Goal: Information Seeking & Learning: Learn about a topic

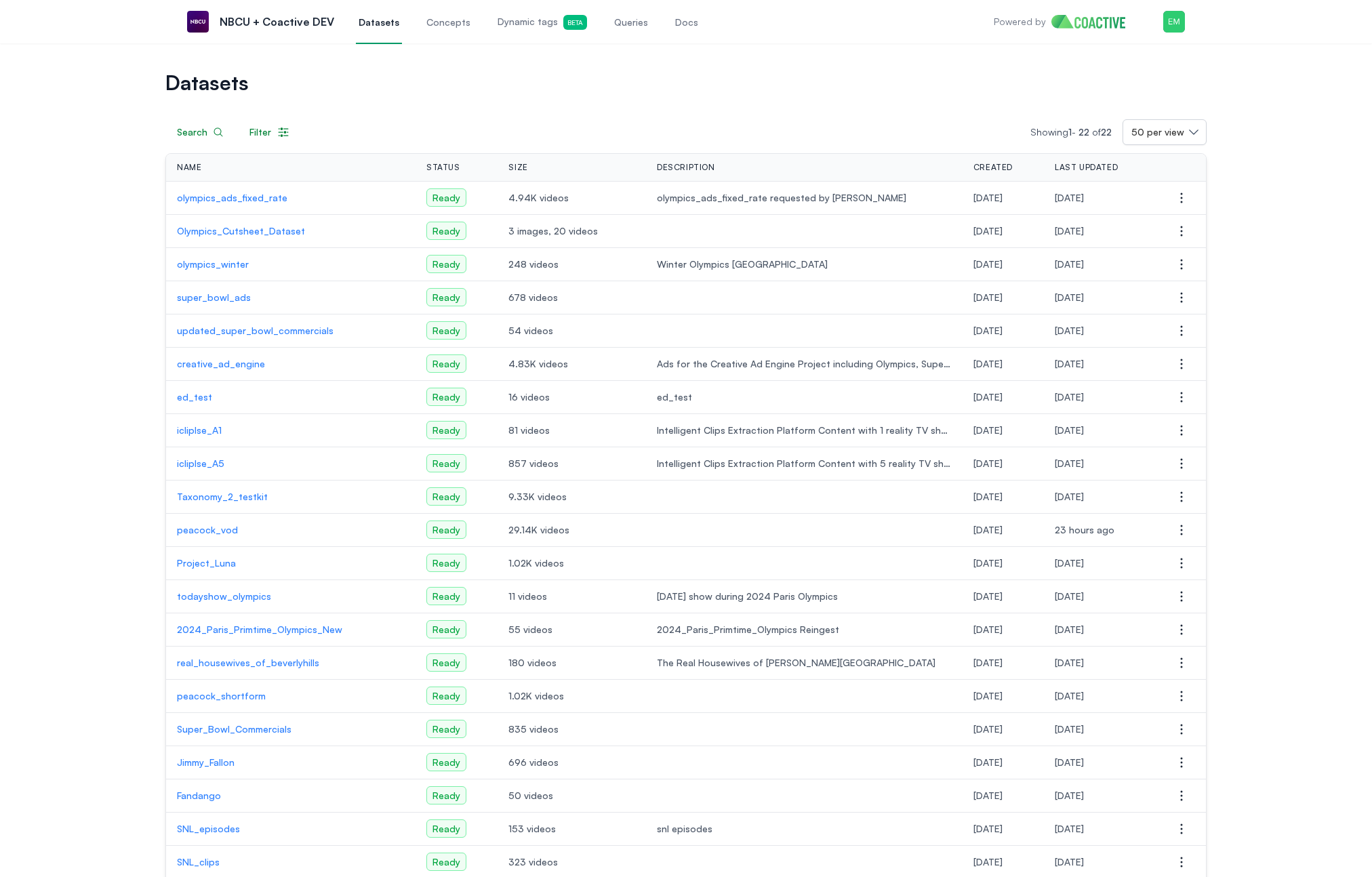
drag, startPoint x: 309, startPoint y: 138, endPoint x: 284, endPoint y: 136, distance: 25.1
click at [309, 138] on div "Search Filter Showing 1 - 22 of 22 50 per view" at bounding box center [686, 131] width 1041 height 26
click at [282, 136] on icon "button" at bounding box center [283, 132] width 13 height 13
click at [459, 168] on button "STATUS" at bounding box center [368, 169] width 232 height 19
click at [480, 76] on h1 "Datasets" at bounding box center [686, 82] width 1041 height 19
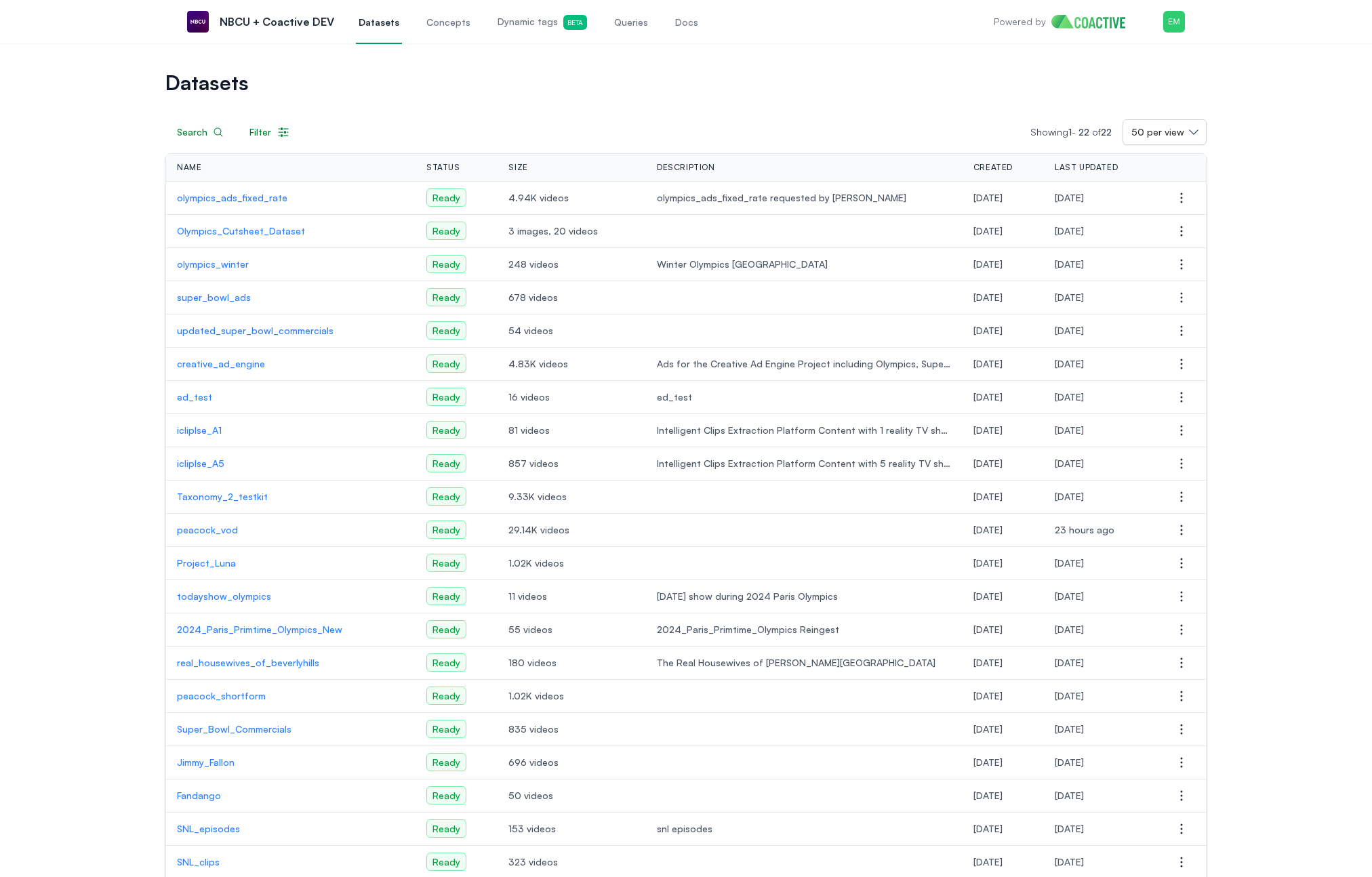
click at [202, 260] on p "olympics_winter" at bounding box center [290, 265] width 228 height 13
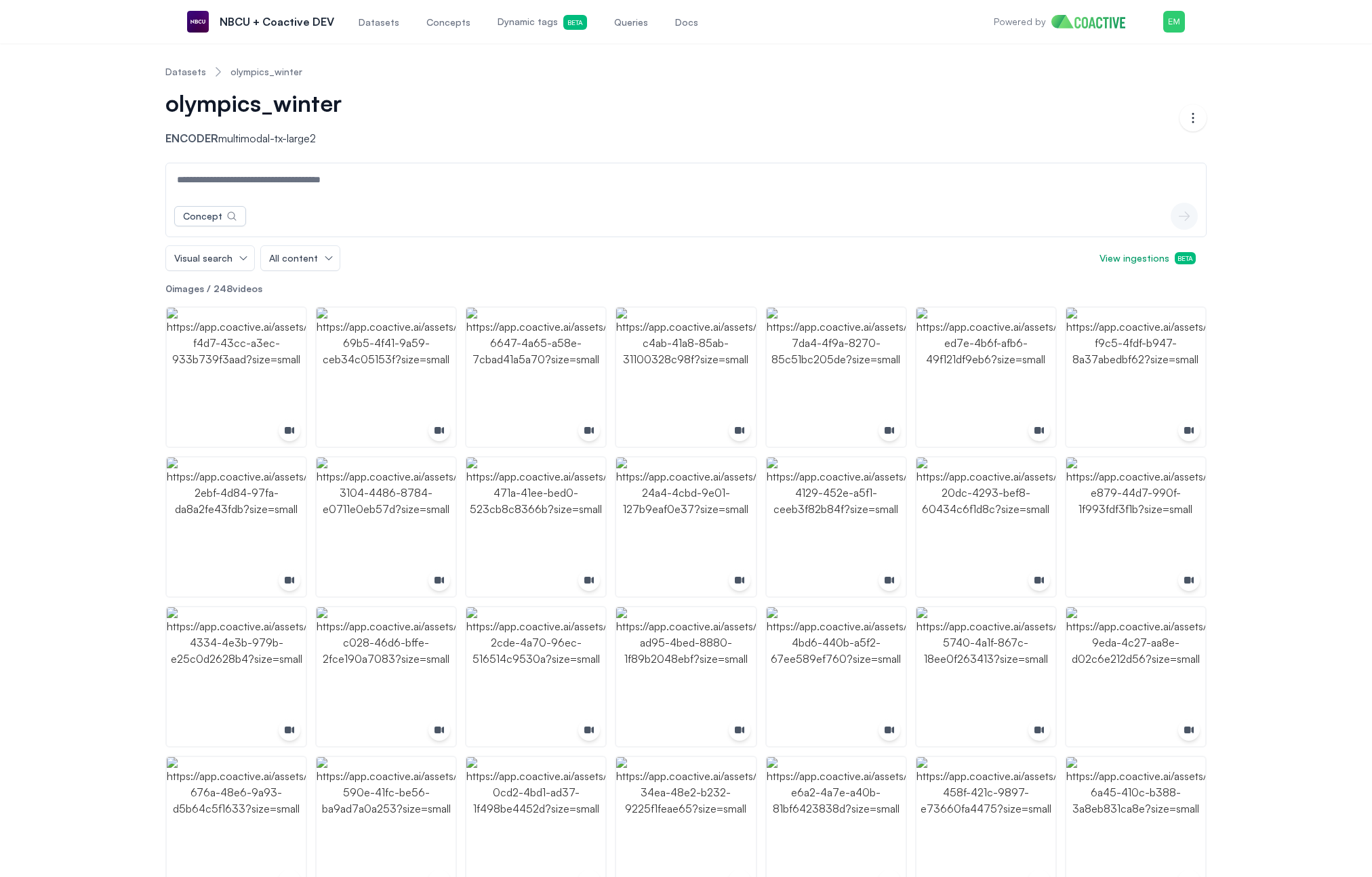
click at [433, 26] on span "Concepts" at bounding box center [448, 22] width 44 height 13
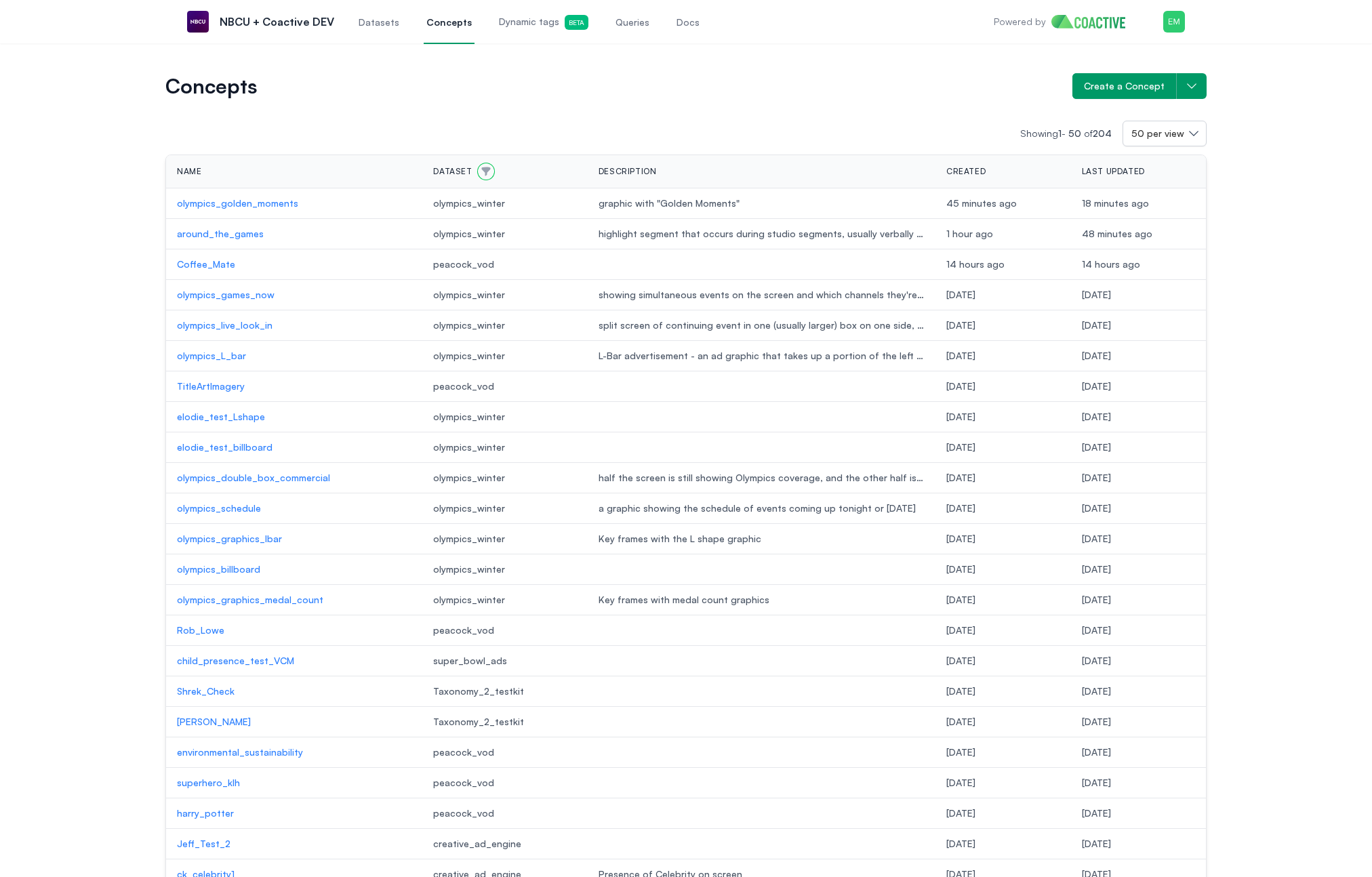
click at [480, 171] on icon "button" at bounding box center [485, 171] width 10 height 10
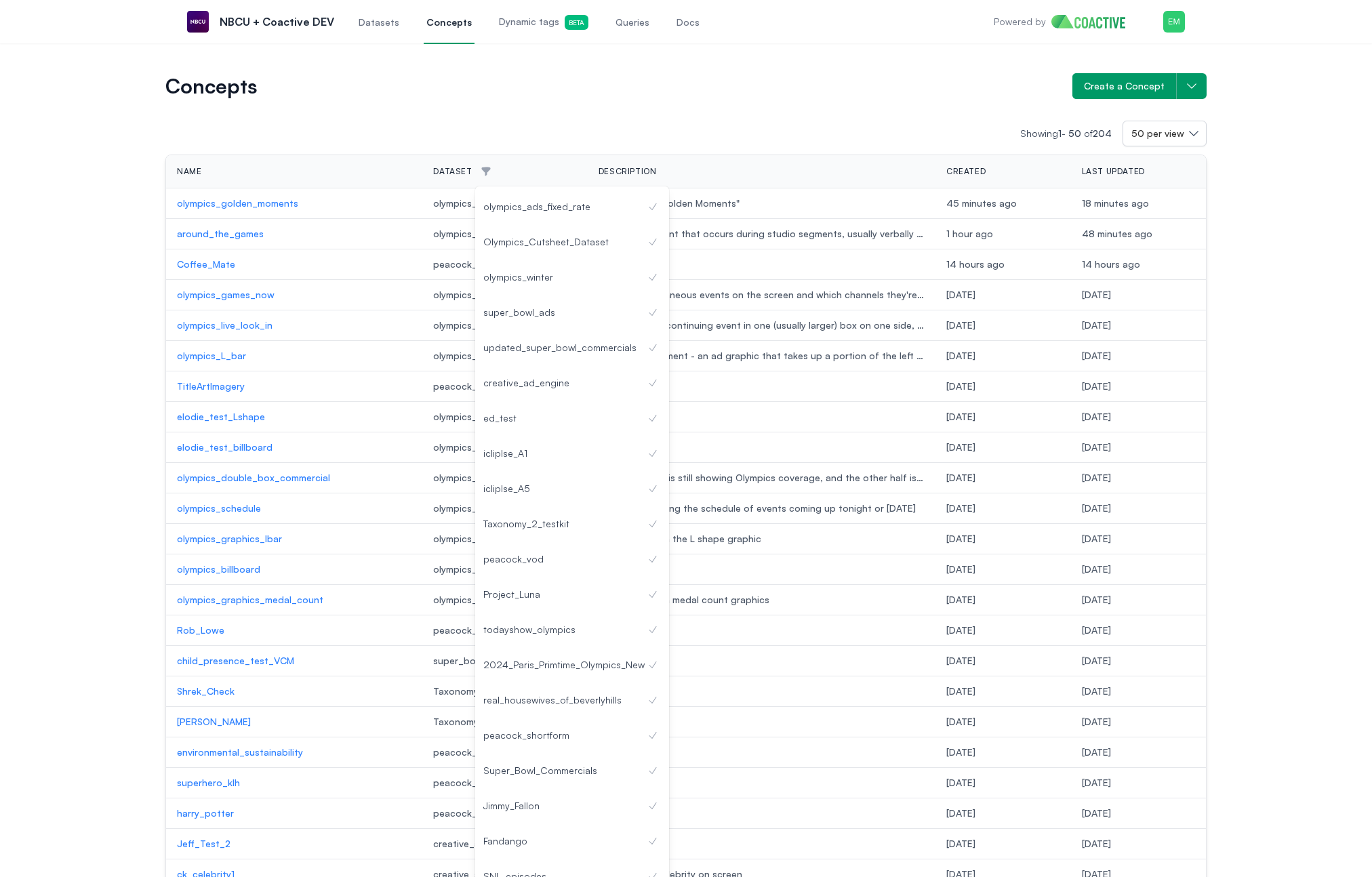
click at [550, 143] on div "Showing 1 - 50 of 204 50 per view" at bounding box center [686, 133] width 1041 height 26
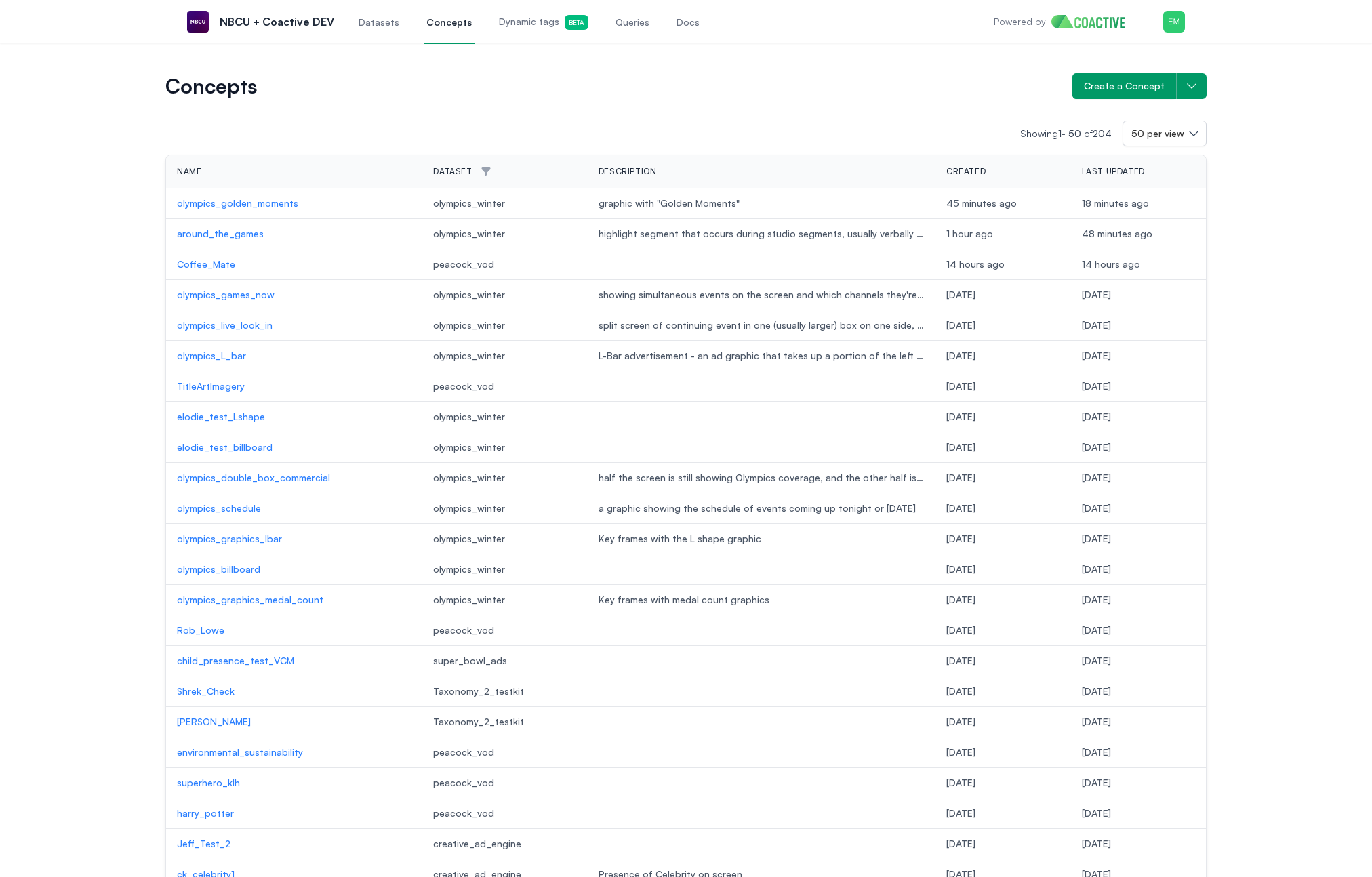
click at [230, 240] on p "around_the_games" at bounding box center [294, 233] width 234 height 13
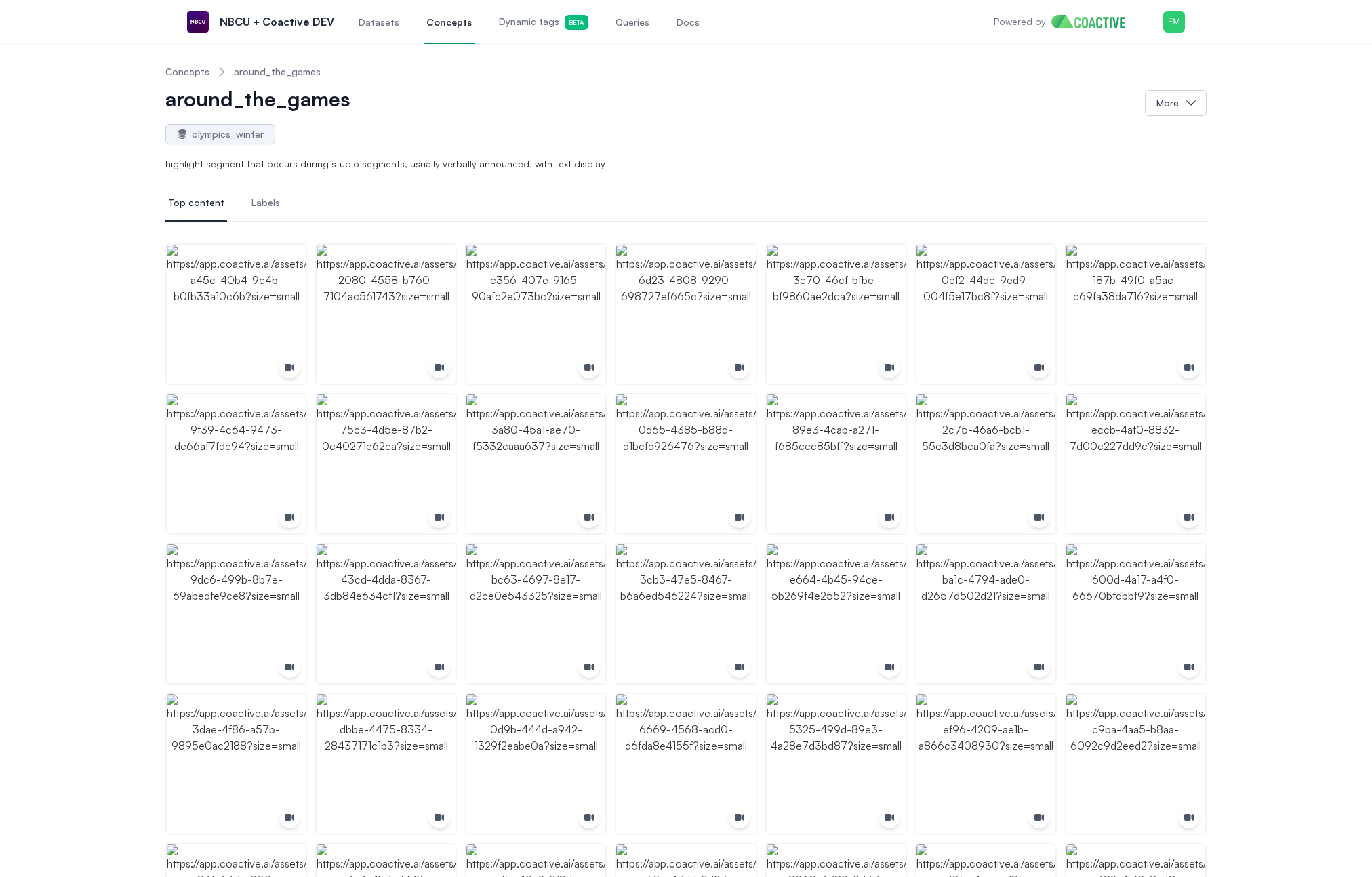
click at [189, 69] on link "Concepts" at bounding box center [187, 72] width 44 height 13
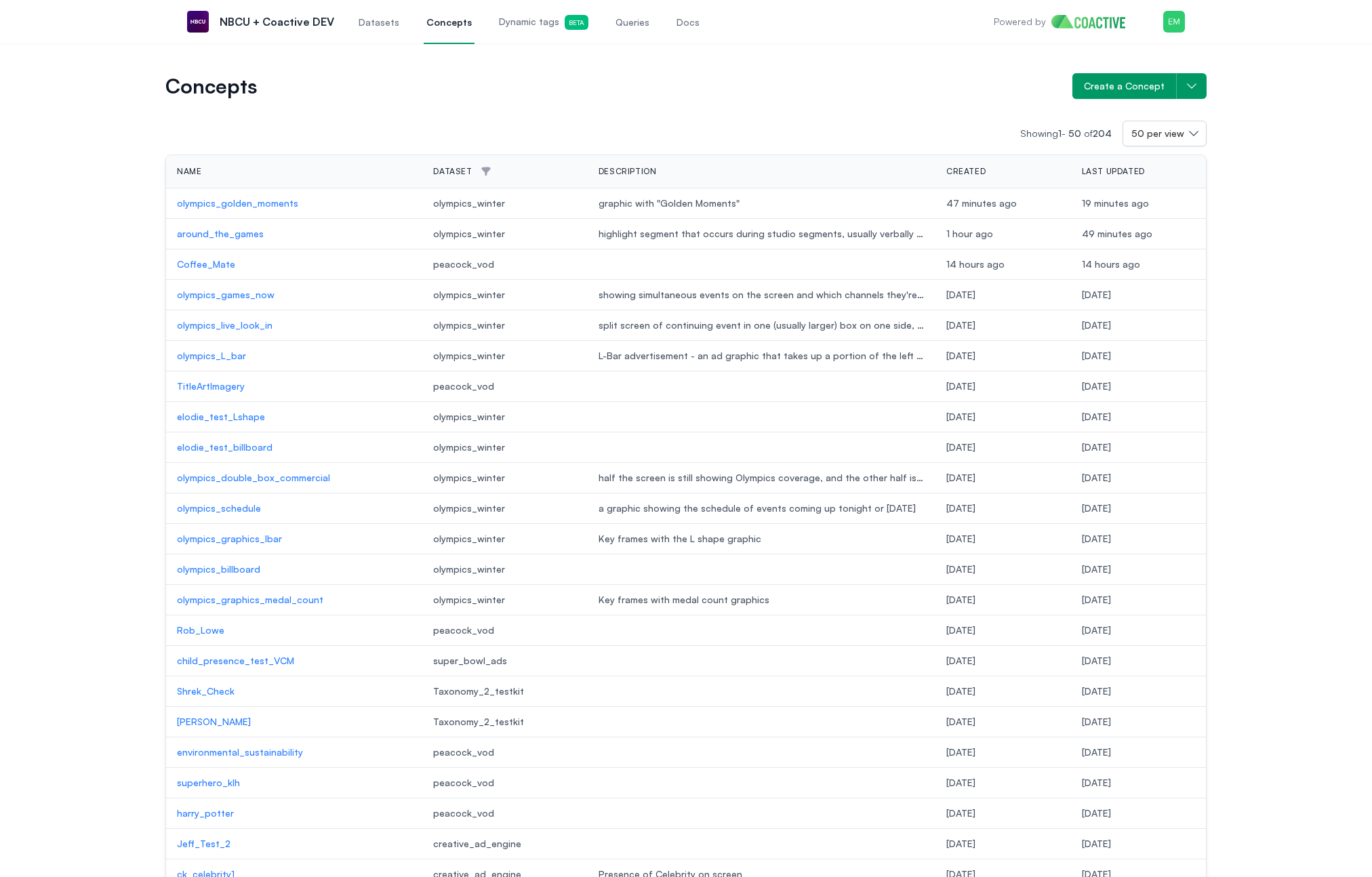
click at [260, 206] on p "olympics_golden_moments" at bounding box center [294, 203] width 234 height 13
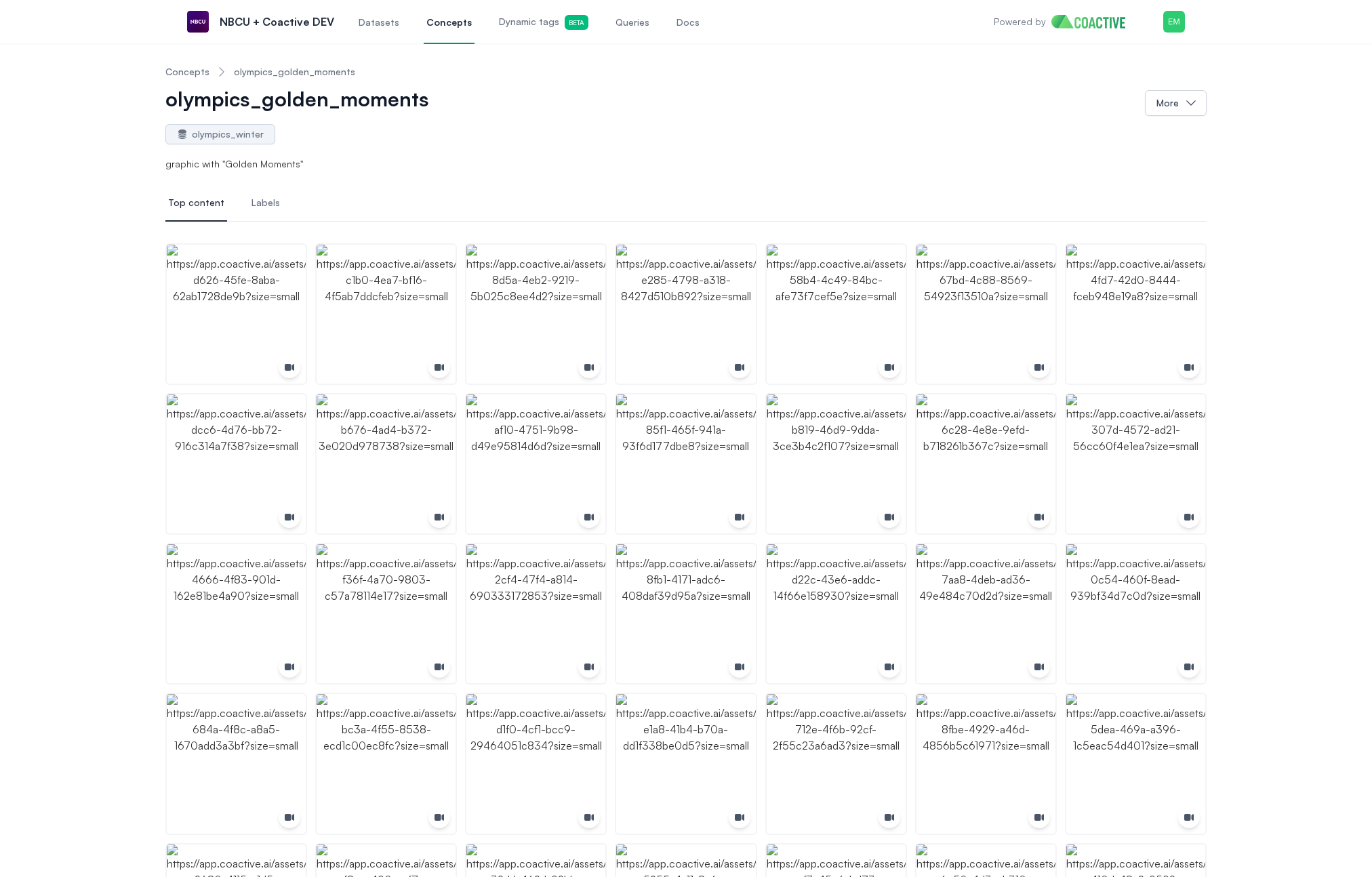
click at [196, 75] on link "Concepts" at bounding box center [187, 72] width 44 height 13
